Goal: Share content

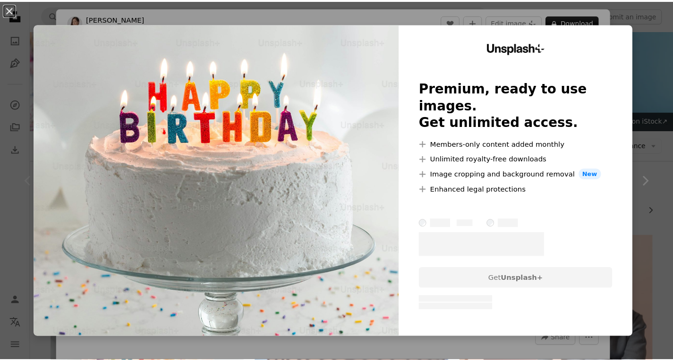
scroll to position [142, 0]
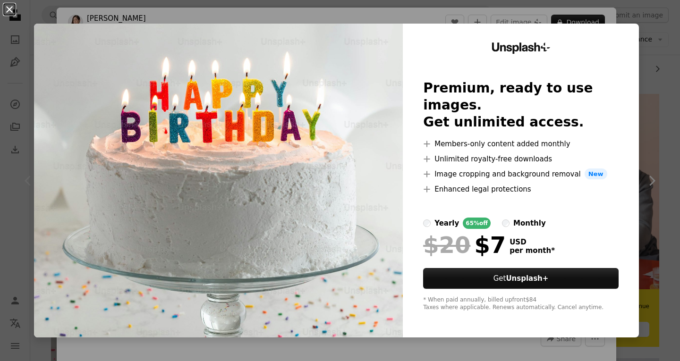
click at [10, 10] on button "An X shape" at bounding box center [9, 9] width 11 height 11
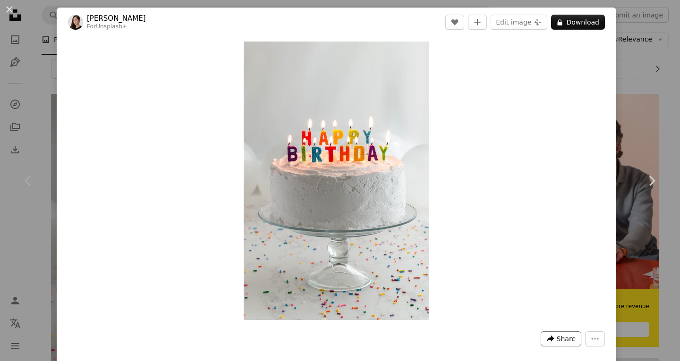
click at [561, 340] on span "Share" at bounding box center [566, 339] width 19 height 14
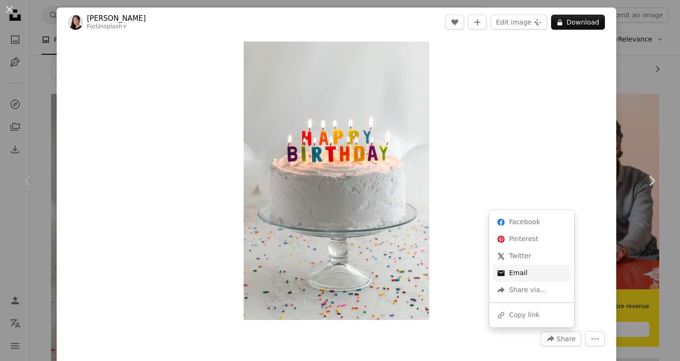
click at [520, 273] on link "An envelope Email" at bounding box center [531, 273] width 77 height 17
click at [591, 336] on icon "More Actions" at bounding box center [595, 339] width 9 height 9
click at [521, 219] on dialog "An X shape Chevron left Chevron right [PERSON_NAME] For Unsplash+ A heart A plu…" at bounding box center [340, 180] width 680 height 361
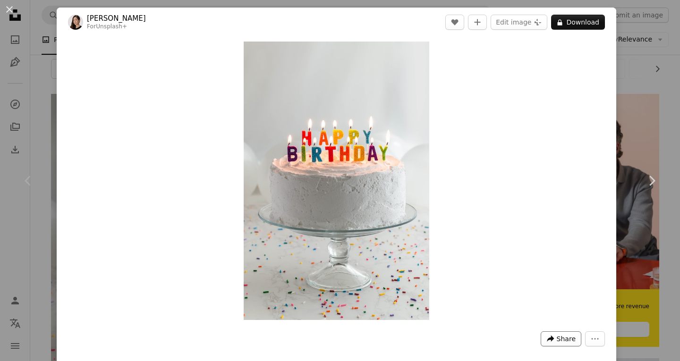
click at [557, 339] on span "Share" at bounding box center [566, 339] width 19 height 14
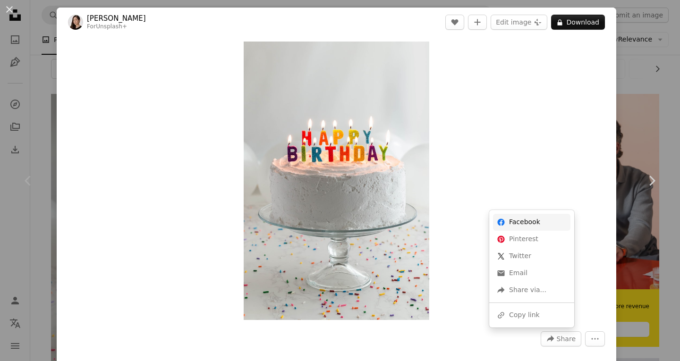
click at [517, 221] on link "Facebook icon Facebook" at bounding box center [531, 222] width 77 height 17
click at [11, 10] on button "An X shape" at bounding box center [9, 9] width 11 height 11
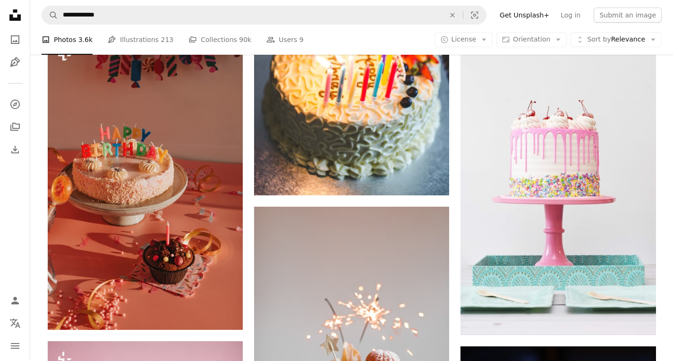
scroll to position [331, 0]
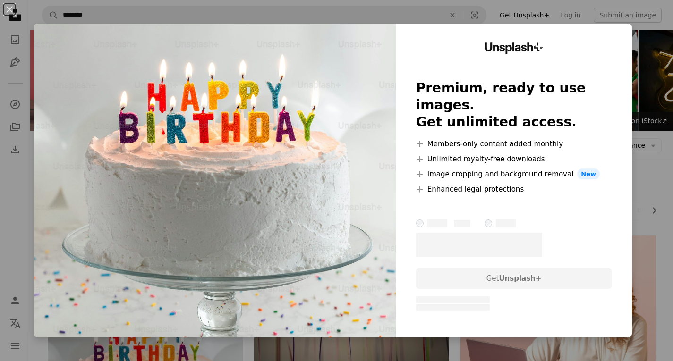
scroll to position [283, 0]
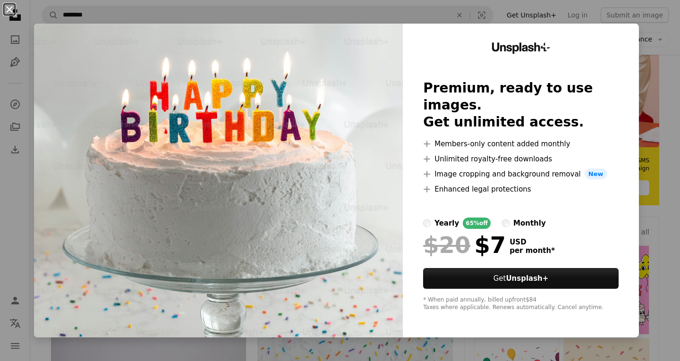
click at [9, 9] on button "An X shape" at bounding box center [9, 9] width 11 height 11
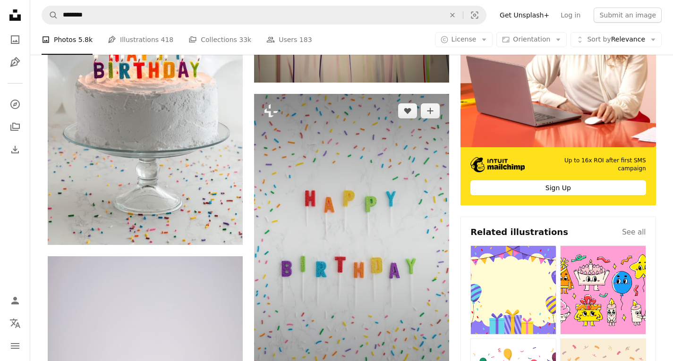
click at [350, 224] on img at bounding box center [351, 240] width 195 height 293
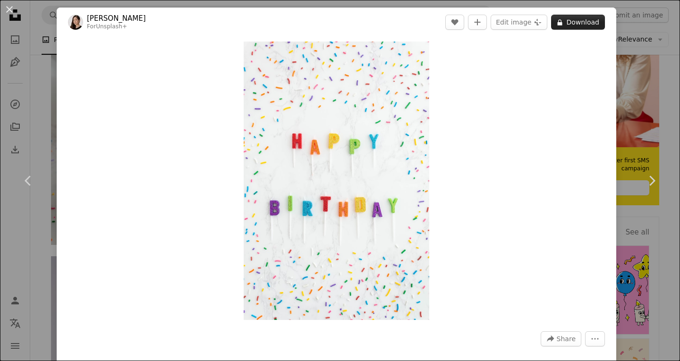
click at [579, 20] on button "A lock Download" at bounding box center [578, 22] width 54 height 15
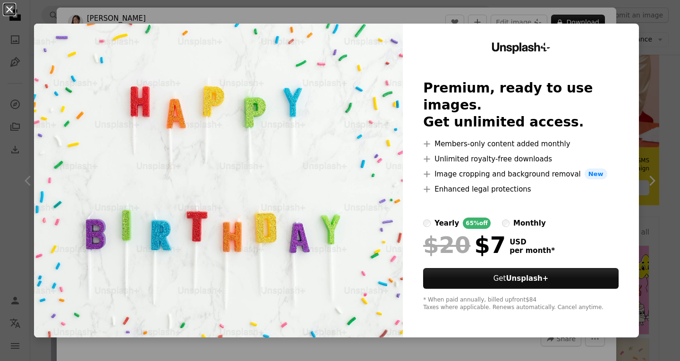
click at [12, 11] on button "An X shape" at bounding box center [9, 9] width 11 height 11
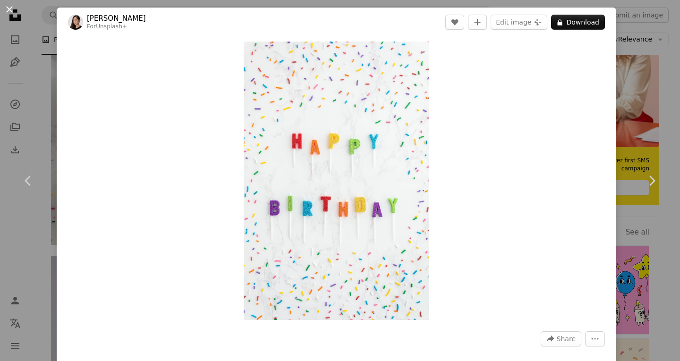
click at [9, 9] on button "An X shape" at bounding box center [9, 9] width 11 height 11
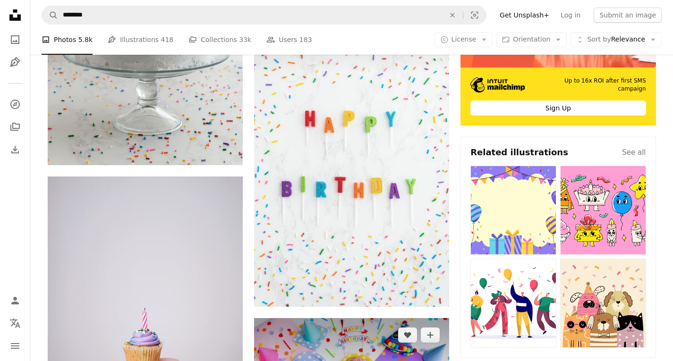
scroll to position [236, 0]
